Goal: Information Seeking & Learning: Understand process/instructions

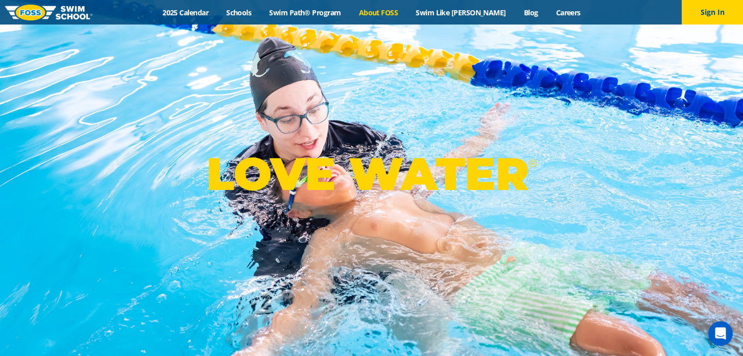
click at [407, 12] on link "About FOSS" at bounding box center [378, 13] width 57 height 10
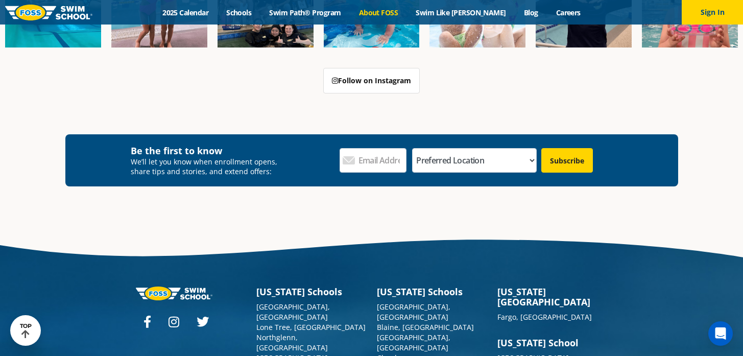
scroll to position [2568, 0]
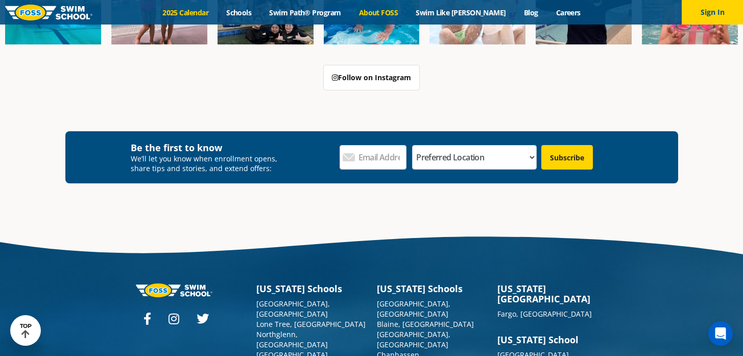
click at [216, 14] on link "2025 Calendar" at bounding box center [186, 13] width 64 height 10
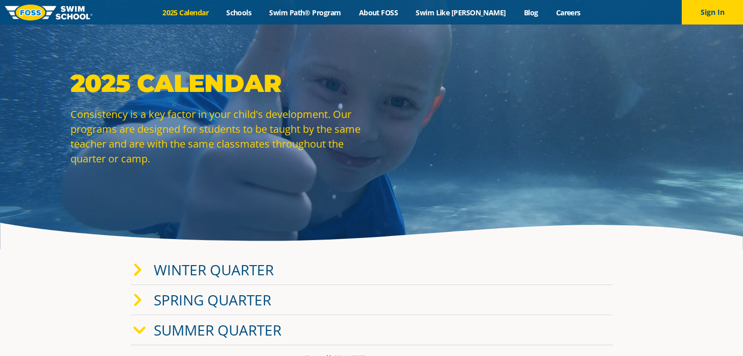
click at [327, 273] on div "Winter Quarter" at bounding box center [372, 270] width 482 height 30
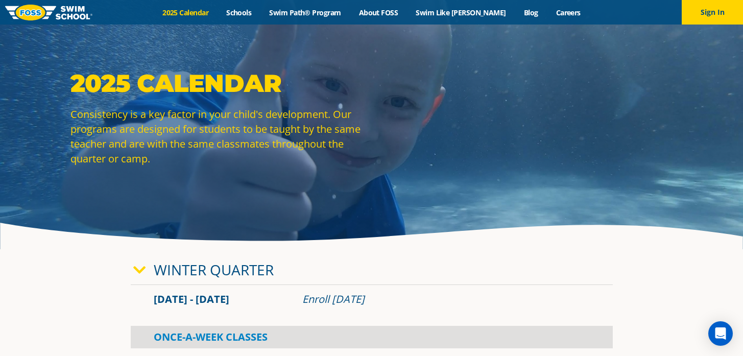
click at [327, 273] on div "Winter Quarter" at bounding box center [372, 270] width 482 height 30
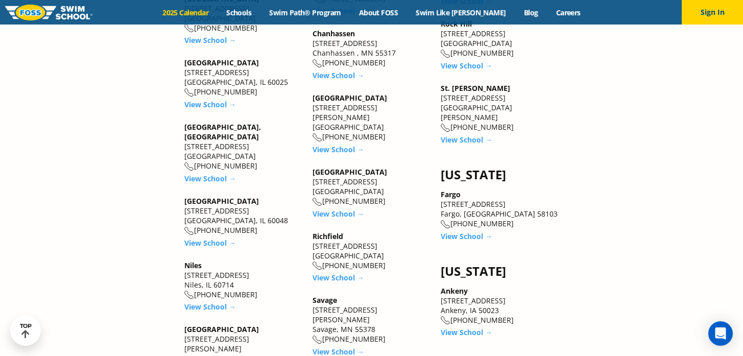
scroll to position [1472, 0]
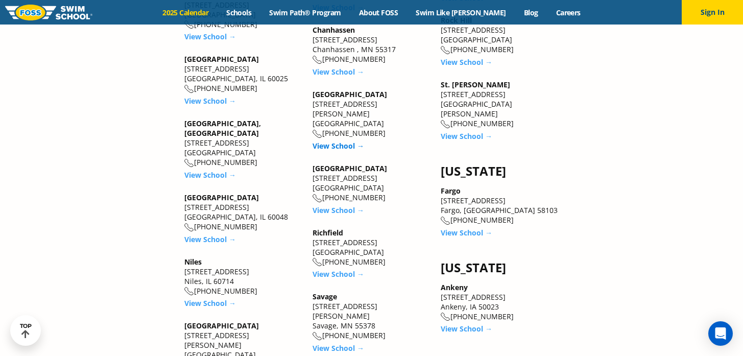
click at [344, 141] on link "View School →" at bounding box center [338, 146] width 52 height 10
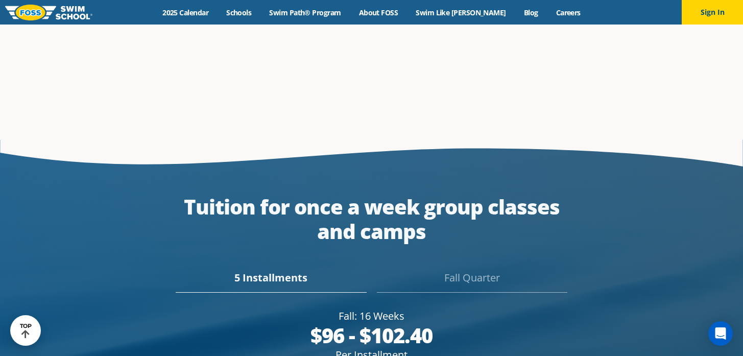
scroll to position [1792, 0]
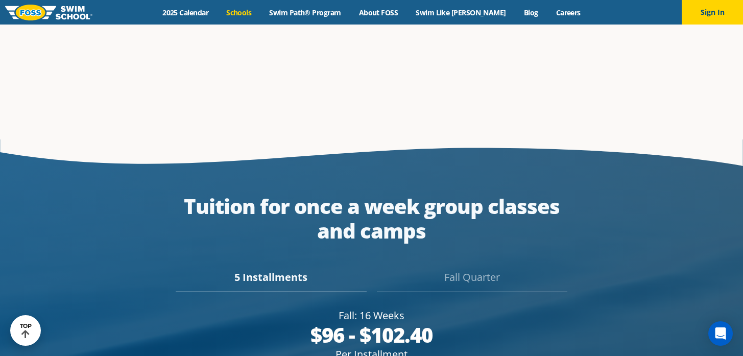
click at [259, 14] on link "Schools" at bounding box center [238, 13] width 43 height 10
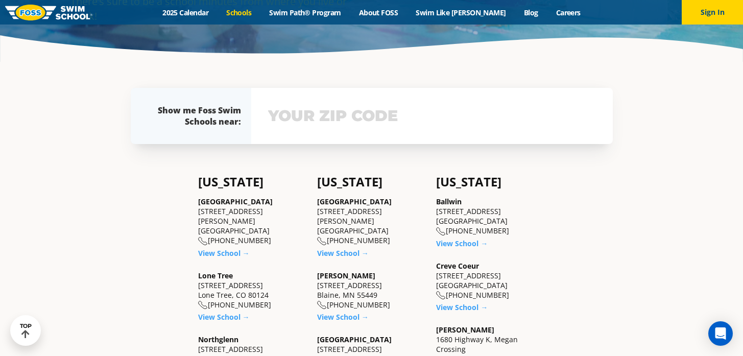
click at [309, 113] on input "text" at bounding box center [431, 116] width 333 height 30
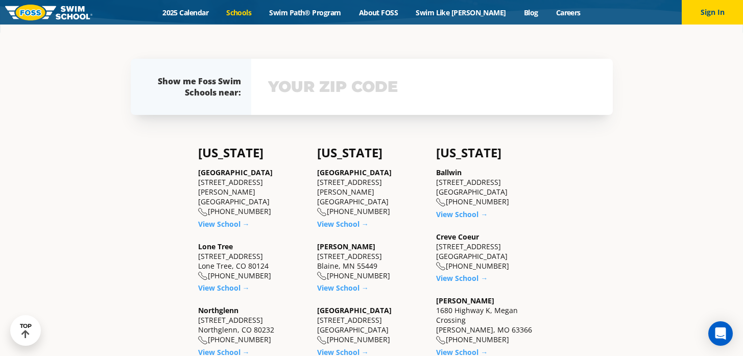
scroll to position [224, 0]
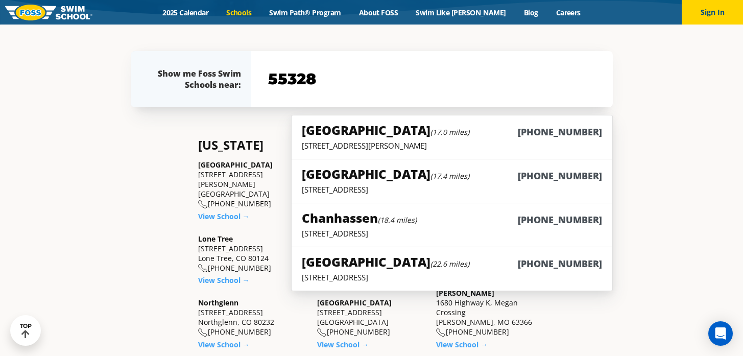
type input "55328"
click at [404, 145] on p "9455 Garland Lane, Maple Grove, MN 55311" at bounding box center [452, 145] width 300 height 10
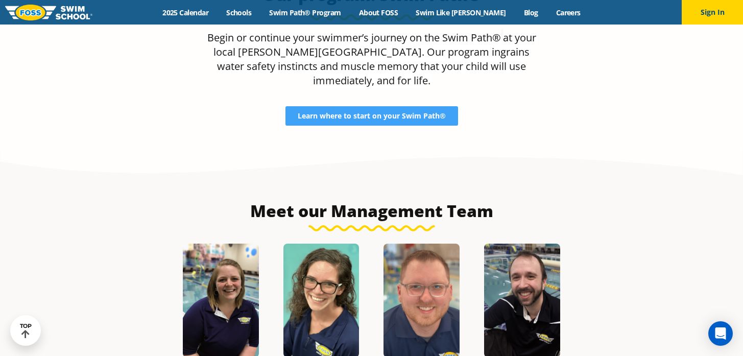
scroll to position [969, 0]
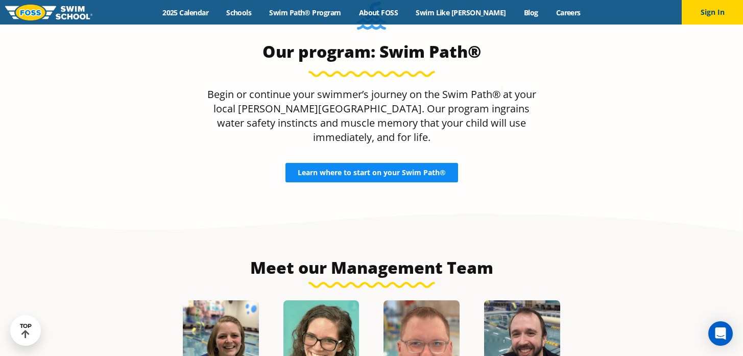
click at [398, 169] on span "Learn where to start on your Swim Path®" at bounding box center [372, 172] width 148 height 7
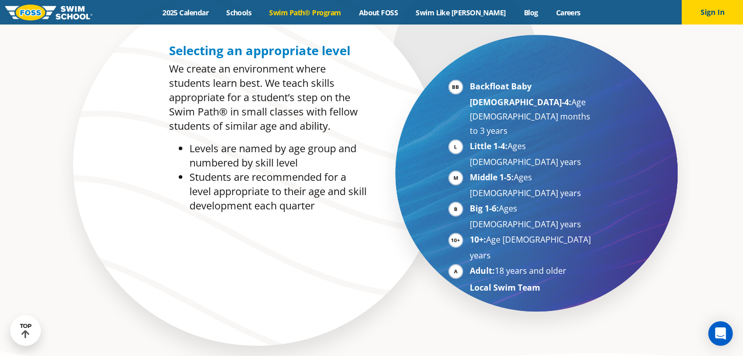
scroll to position [530, 0]
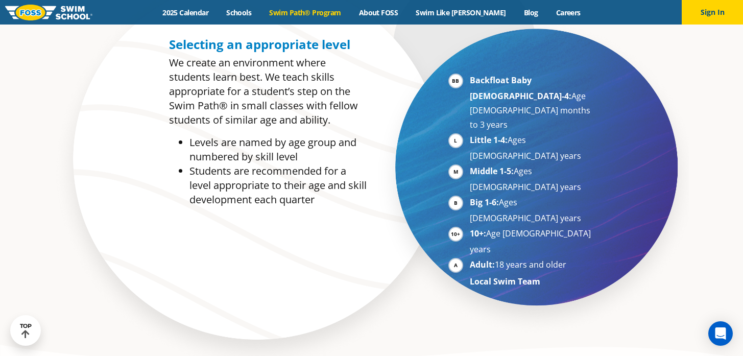
click at [470, 82] on li "Backfloat Baby [DEMOGRAPHIC_DATA]-4: Age [DEMOGRAPHIC_DATA] months to 3 years" at bounding box center [532, 102] width 125 height 59
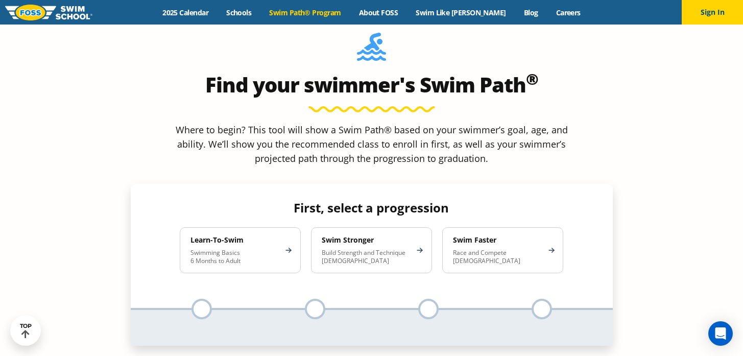
scroll to position [906, 0]
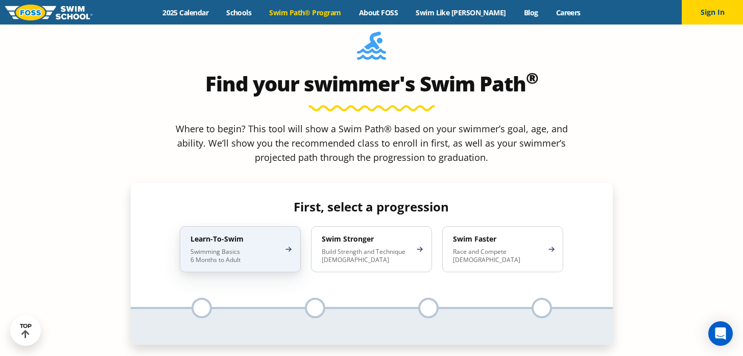
click at [264, 248] on p "Swimming Basics 6 Months to Adult" at bounding box center [234, 256] width 89 height 16
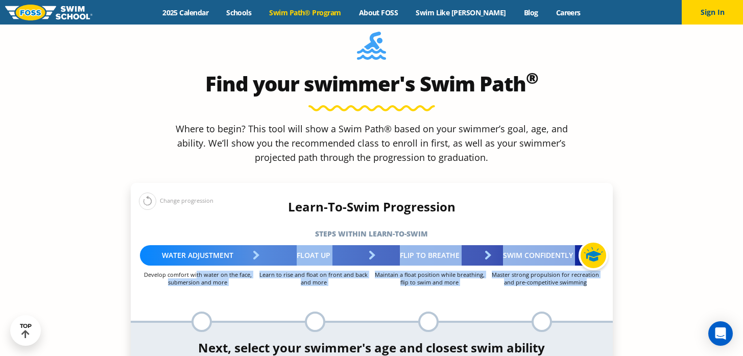
drag, startPoint x: 196, startPoint y: 191, endPoint x: 272, endPoint y: 208, distance: 78.3
click at [272, 208] on div "Learn-To-Swim Progression Steps within Learn-to-Swim More about the Progression…" at bounding box center [372, 266] width 482 height 132
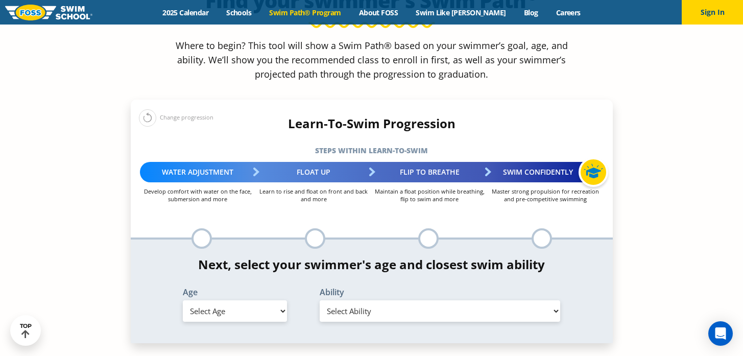
scroll to position [989, 0]
click at [278, 300] on select "Select Age [DEMOGRAPHIC_DATA] months - 1 year 1 year 2 years 3 years 4 years 5 …" at bounding box center [235, 310] width 104 height 21
select select "6-months---1-year"
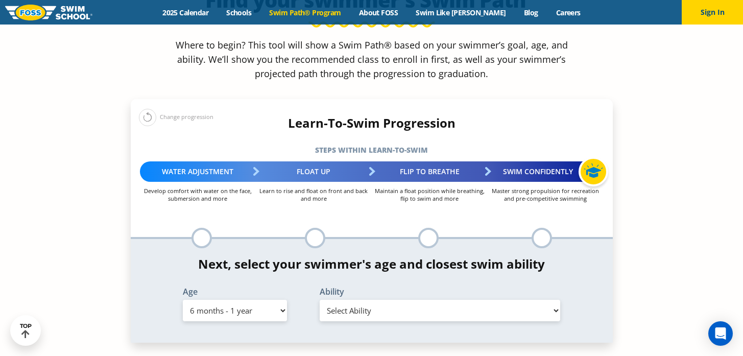
click at [183, 300] on select "Select Age [DEMOGRAPHIC_DATA] months - 1 year 1 year 2 years 3 years 4 years 5 …" at bounding box center [235, 310] width 104 height 21
click at [360, 300] on select "Select Ability First in-water experience Comfortable with water poured over the…" at bounding box center [440, 310] width 241 height 21
select select "6-months---1-year-comfortable-with-water-poured-over-face-eyes-and-ears-and-wit…"
click at [320, 300] on select "Select Ability First in-water experience Comfortable with water poured over the…" at bounding box center [440, 310] width 241 height 21
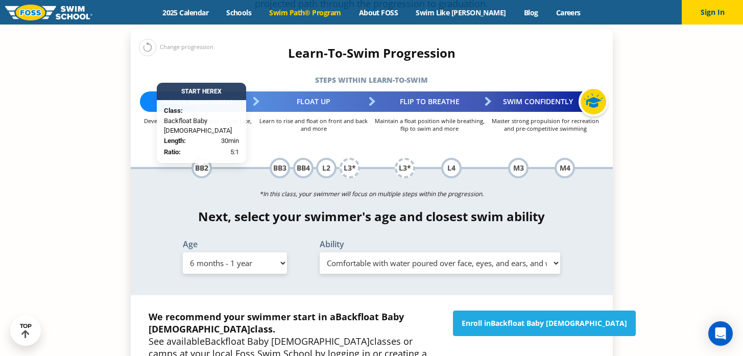
scroll to position [1064, 0]
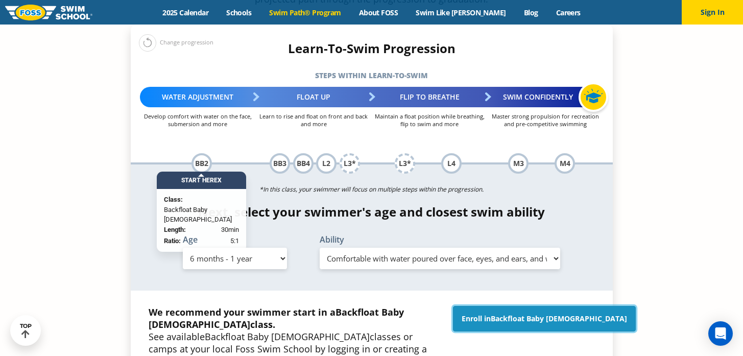
click at [537, 313] on span "Backfloat Baby [DEMOGRAPHIC_DATA]" at bounding box center [559, 318] width 136 height 10
